Goal: Find specific fact: Find specific fact

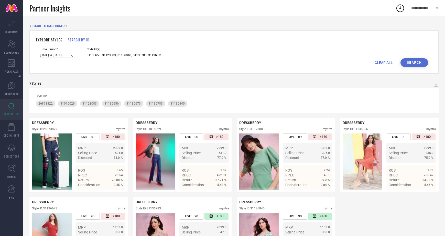
scroll to position [23, 0]
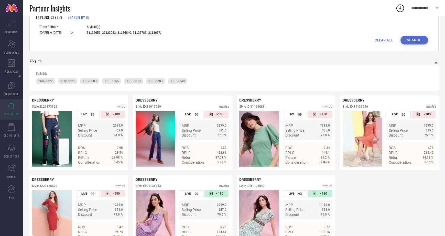
click at [126, 35] on input "31136656, 31123083, 31136840, 31136783, 31136673 31015029, 26873822" at bounding box center [124, 33] width 74 height 6
type input "10332751 9403375 12960550 11951746 29901792 14071812 29901782 29901761 9403101 …"
click at [414, 39] on button "Search" at bounding box center [415, 40] width 28 height 9
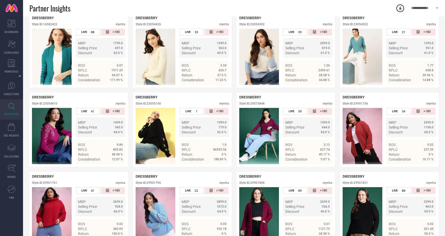
scroll to position [276, 0]
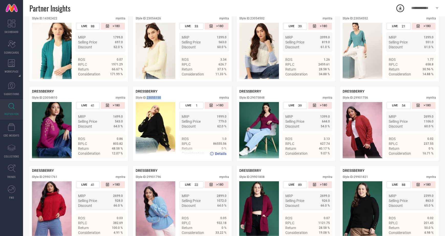
drag, startPoint x: 147, startPoint y: 98, endPoint x: 168, endPoint y: 99, distance: 20.7
click at [168, 99] on div "Style ID: 23055150 myntra" at bounding box center [182, 99] width 93 height 6
click at [151, 98] on div "Style ID: 23055150" at bounding box center [148, 98] width 25 height 4
drag, startPoint x: 148, startPoint y: 99, endPoint x: 164, endPoint y: 99, distance: 15.9
click at [164, 99] on div "Style ID: 23055150 myntra" at bounding box center [182, 99] width 93 height 6
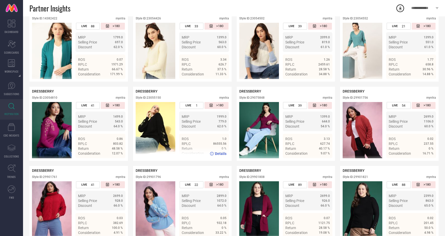
copy div "23055150"
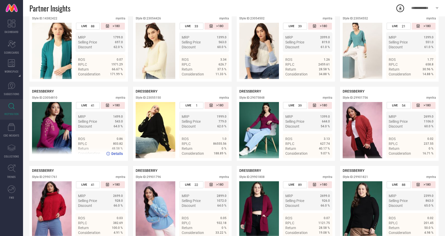
drag, startPoint x: 44, startPoint y: 99, endPoint x: 70, endPoint y: 97, distance: 26.0
click at [70, 97] on div "Style ID: 23054810 myntra" at bounding box center [78, 99] width 93 height 6
copy div "23054810"
